Goal: Task Accomplishment & Management: Use online tool/utility

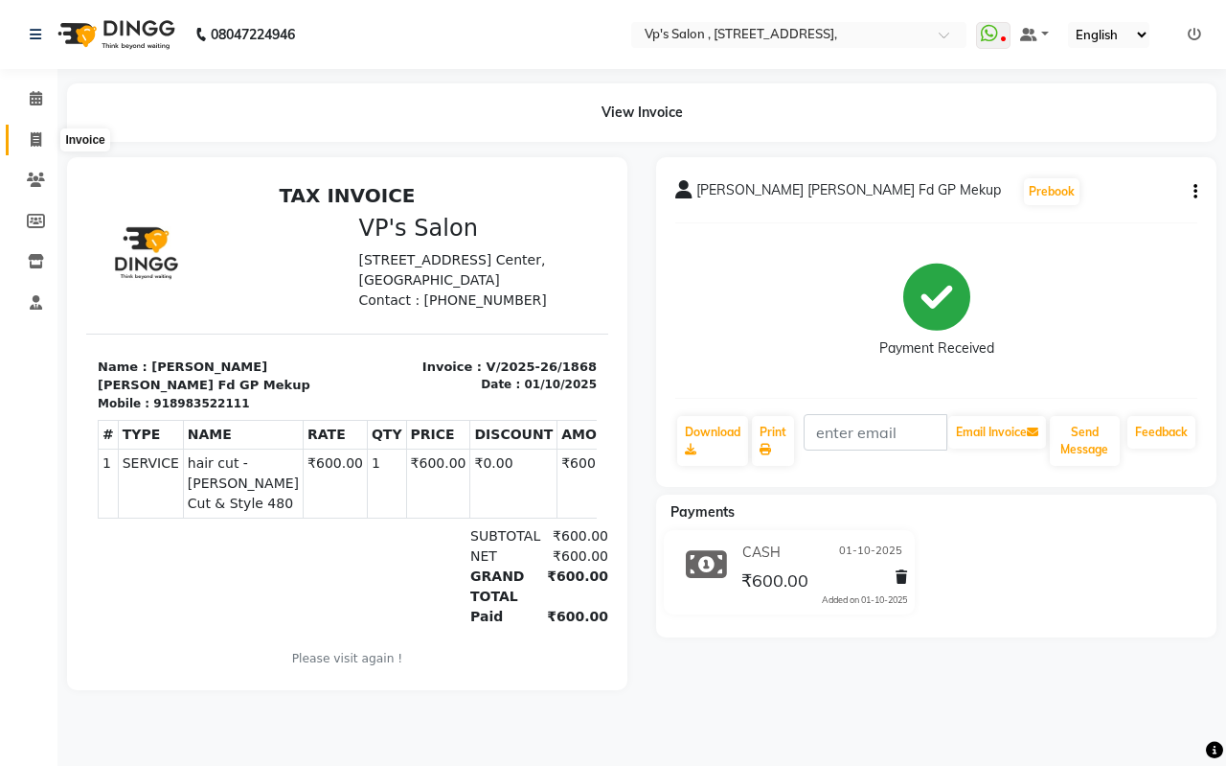
drag, startPoint x: 36, startPoint y: 137, endPoint x: 87, endPoint y: 126, distance: 51.9
click at [37, 137] on icon at bounding box center [36, 139] width 11 height 14
select select "service"
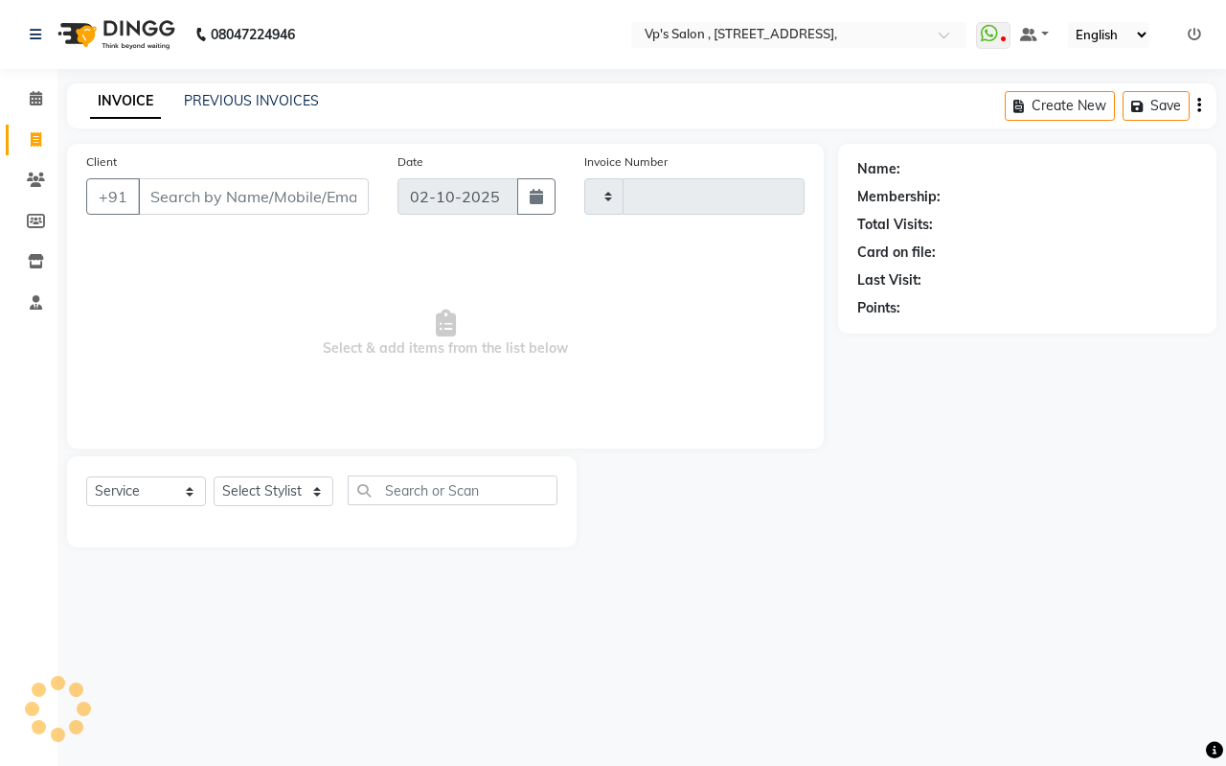
type input "1873"
select select "4917"
click at [270, 99] on link "PREVIOUS INVOICES" at bounding box center [251, 100] width 135 height 17
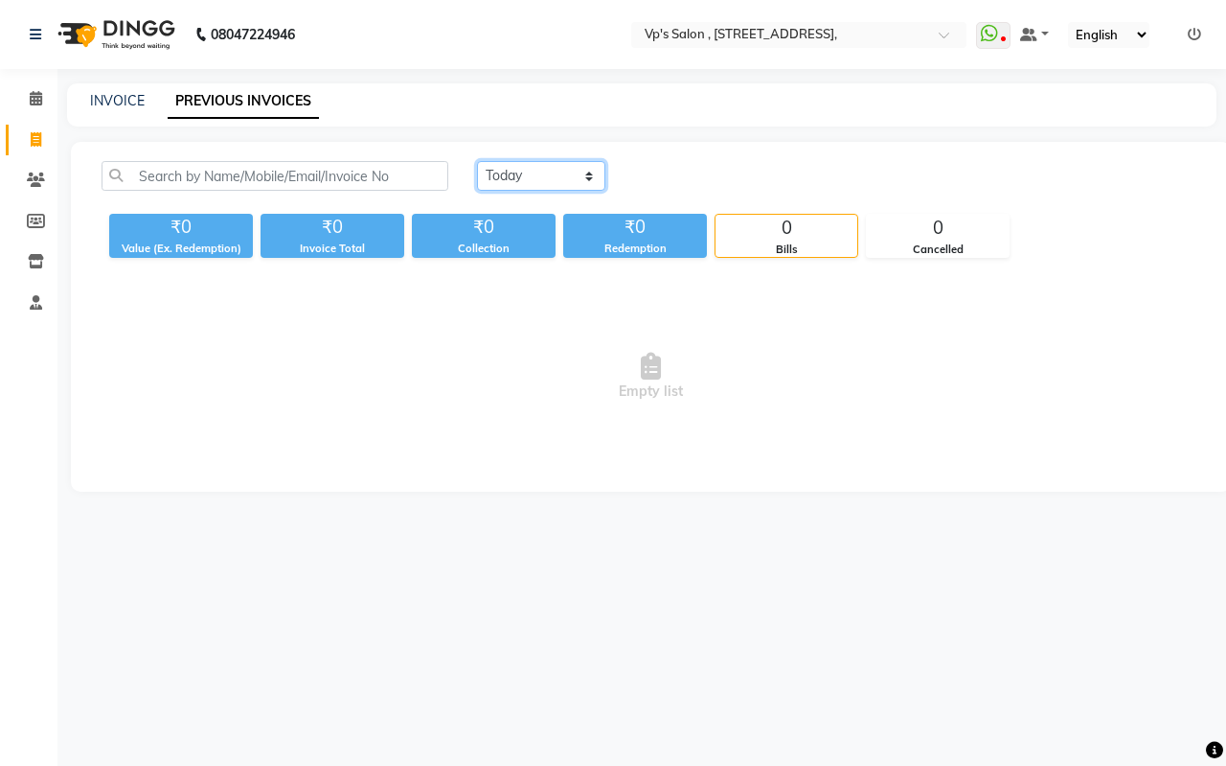
click at [534, 172] on select "[DATE] [DATE] Custom Range" at bounding box center [541, 176] width 128 height 30
select select "[DATE]"
click at [477, 161] on select "[DATE] [DATE] Custom Range" at bounding box center [541, 176] width 128 height 30
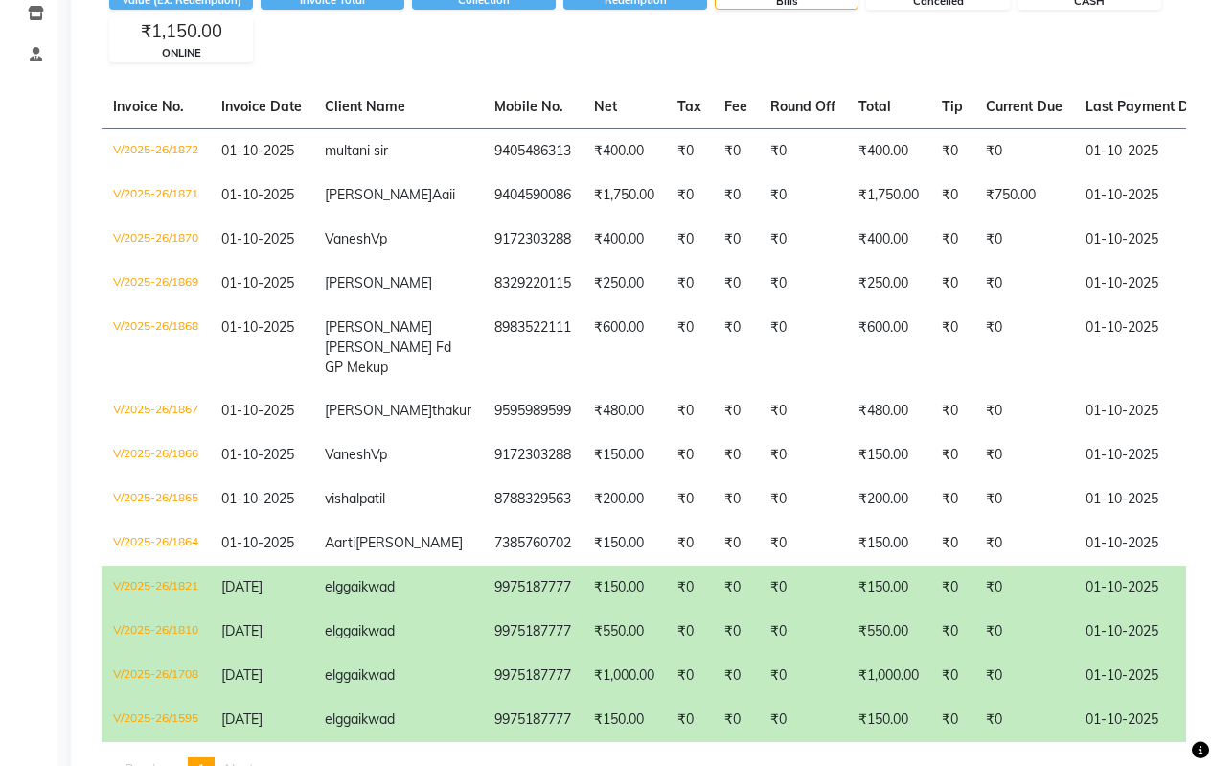
scroll to position [383, 0]
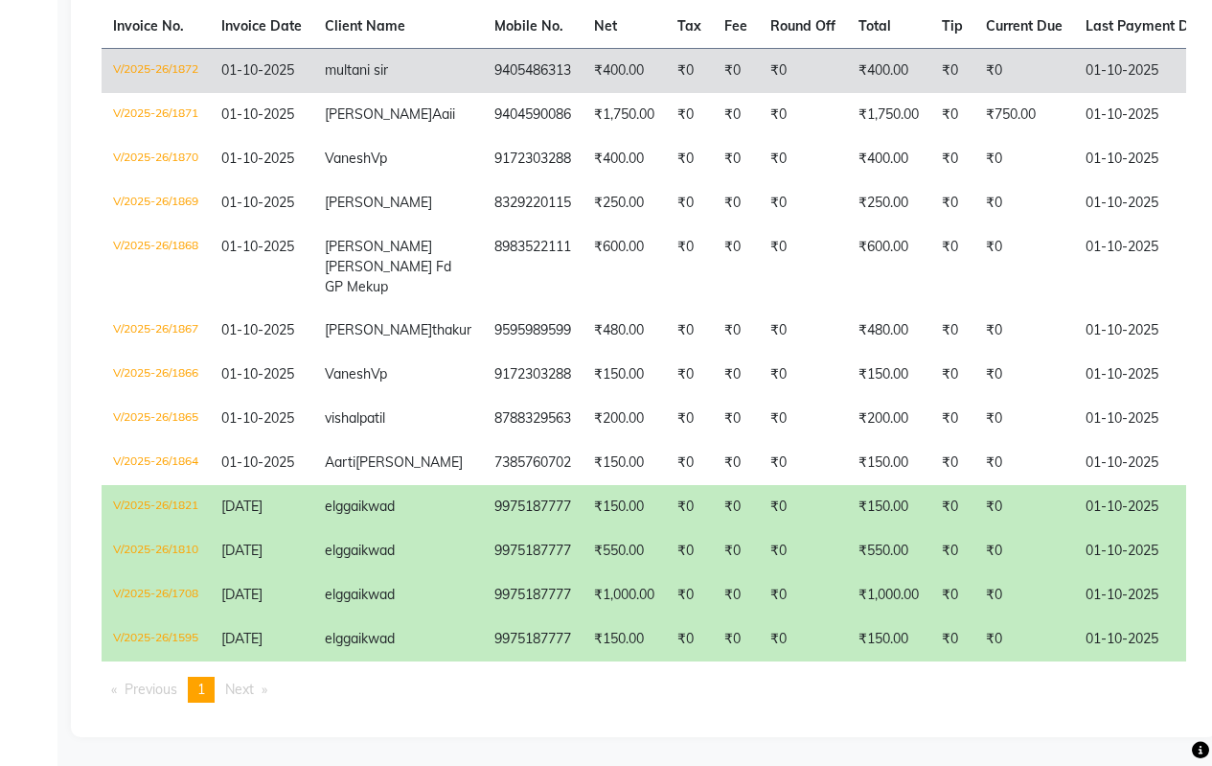
click at [483, 48] on td "9405486313" at bounding box center [533, 70] width 100 height 45
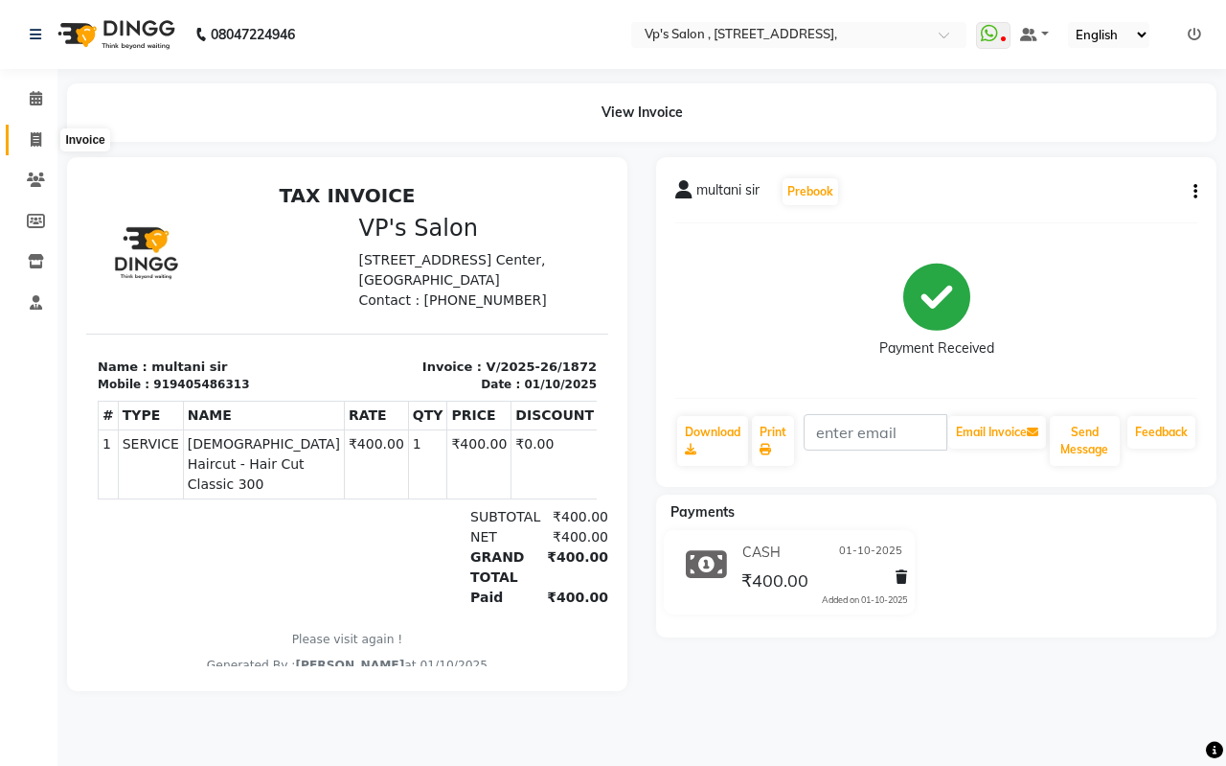
click at [34, 139] on icon at bounding box center [36, 139] width 11 height 14
select select "service"
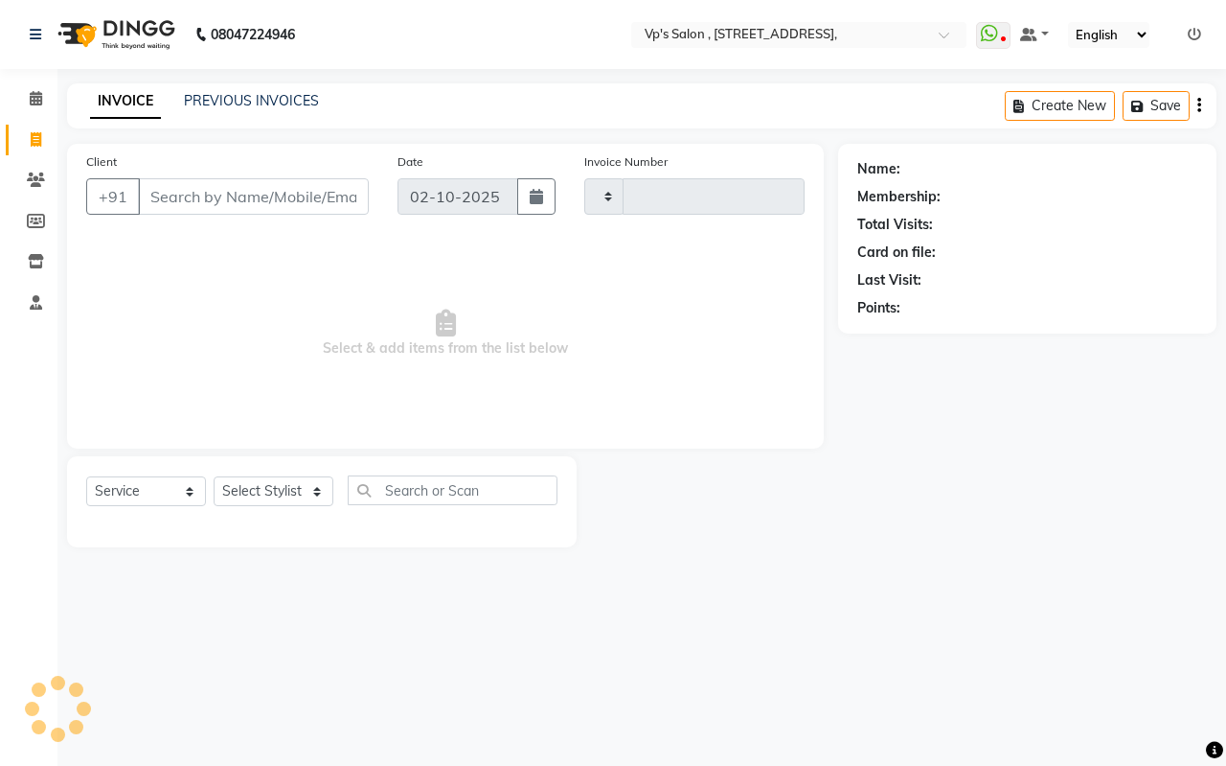
type input "1873"
select select "4917"
click at [277, 98] on link "PREVIOUS INVOICES" at bounding box center [251, 100] width 135 height 17
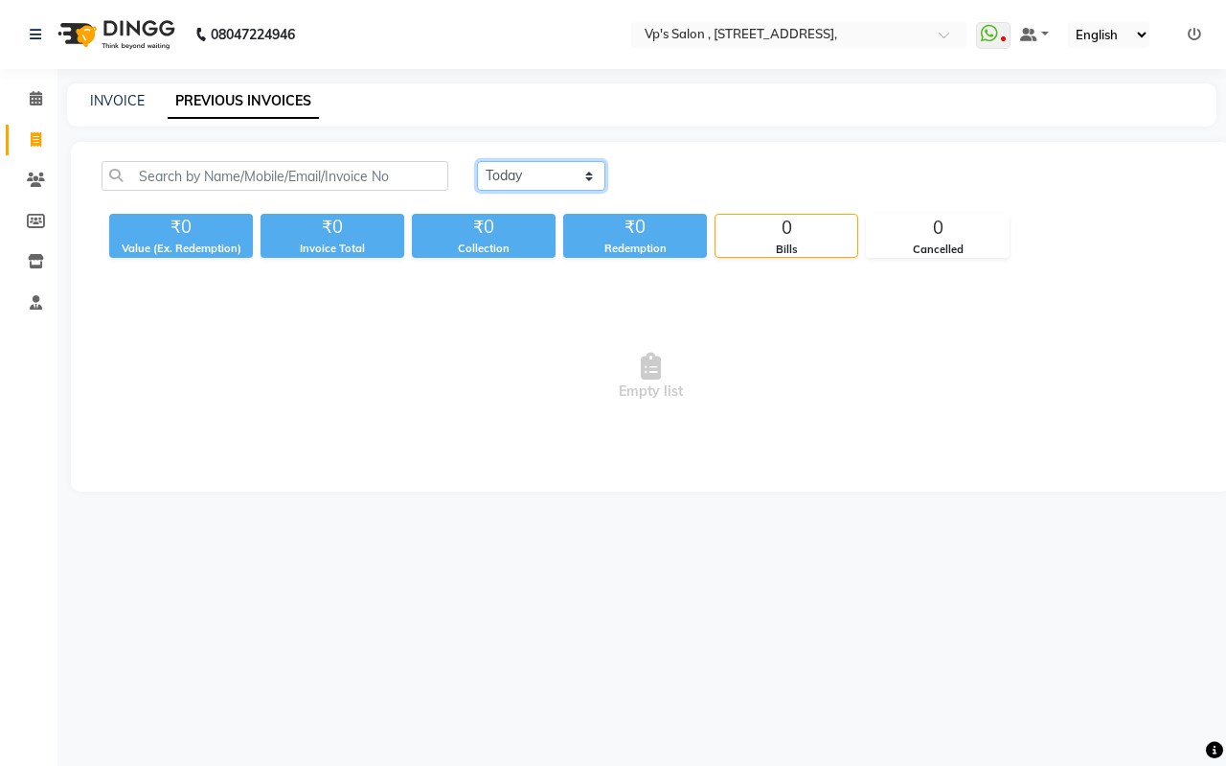
click at [525, 172] on select "[DATE] [DATE] Custom Range" at bounding box center [541, 176] width 128 height 30
select select "[DATE]"
click at [477, 161] on select "[DATE] [DATE] Custom Range" at bounding box center [541, 176] width 128 height 30
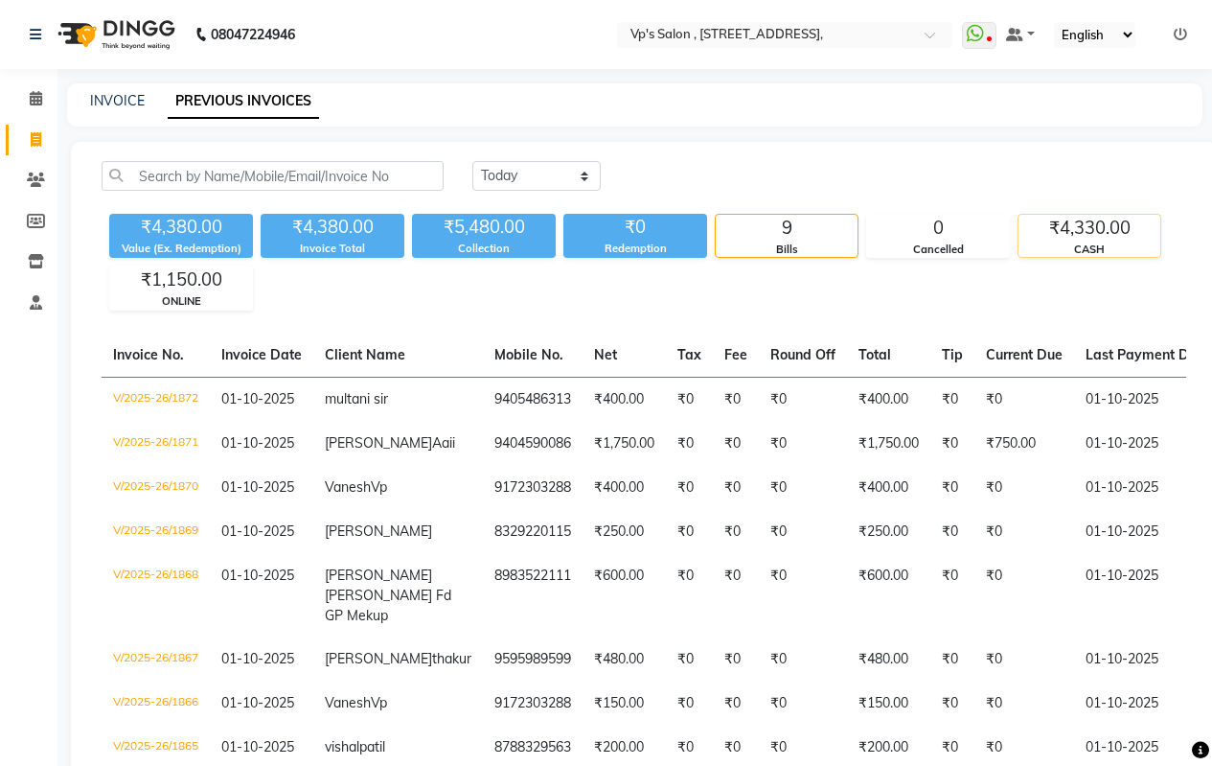
click at [1140, 237] on div "₹4,330.00" at bounding box center [1090, 228] width 142 height 27
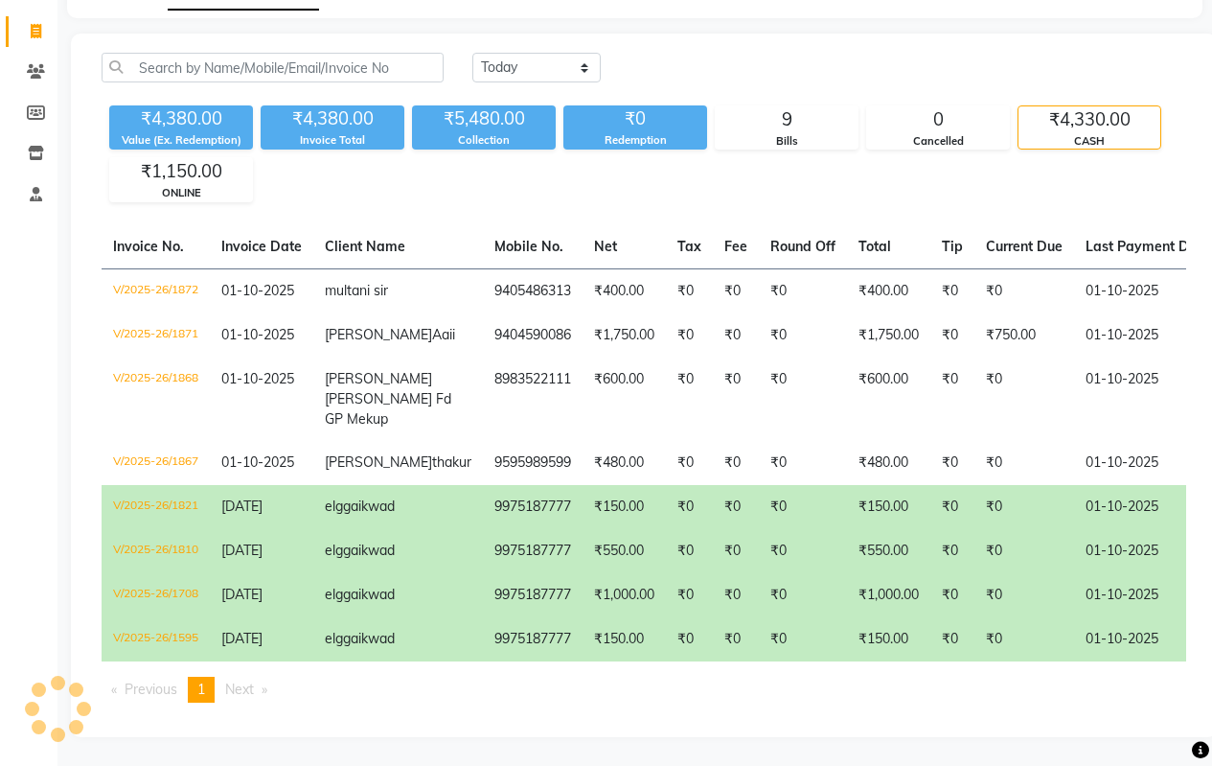
scroll to position [85, 0]
